Goal: Task Accomplishment & Management: Use online tool/utility

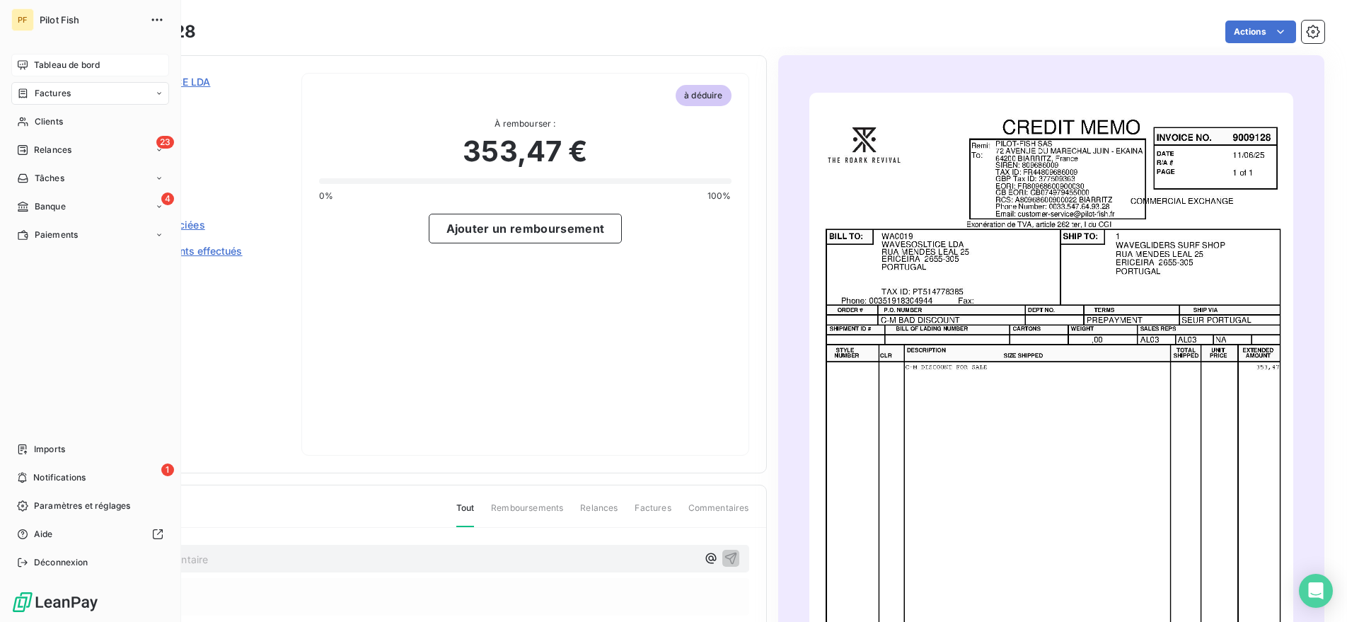
click at [30, 65] on div "Tableau de bord" at bounding box center [90, 65] width 158 height 23
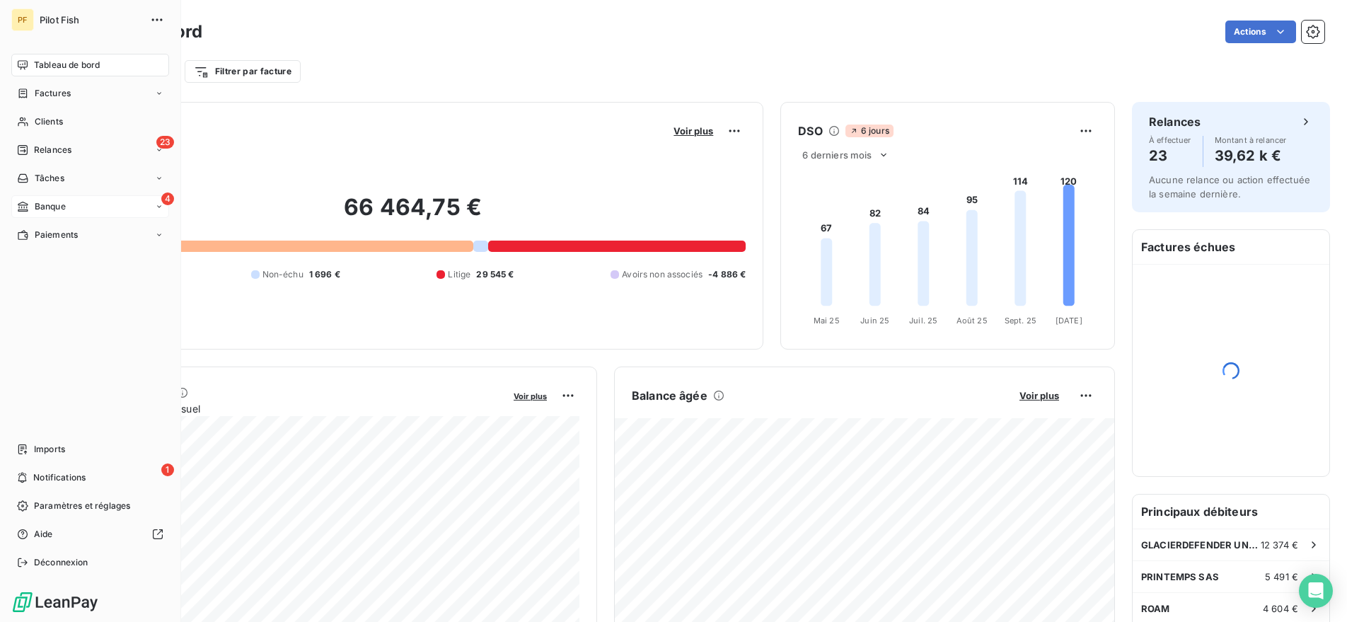
click at [48, 207] on span "Banque" at bounding box center [50, 206] width 31 height 13
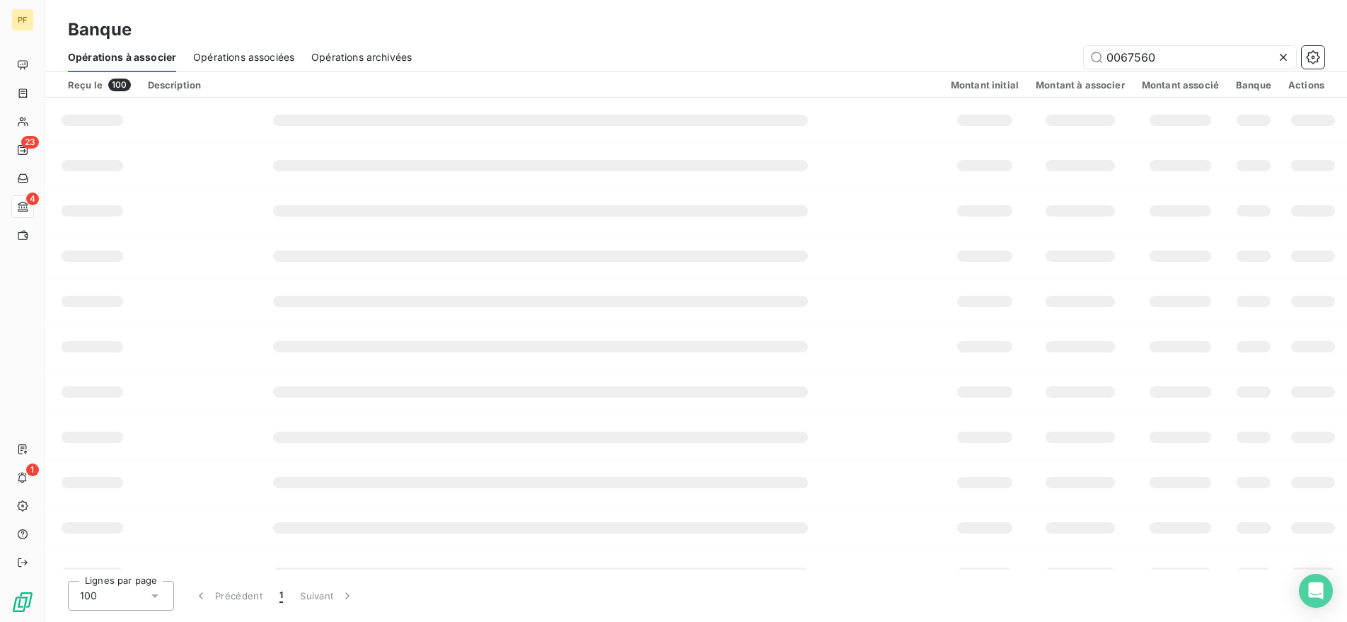
click at [1285, 57] on icon at bounding box center [1284, 57] width 14 height 14
click at [572, 297] on div at bounding box center [540, 301] width 535 height 11
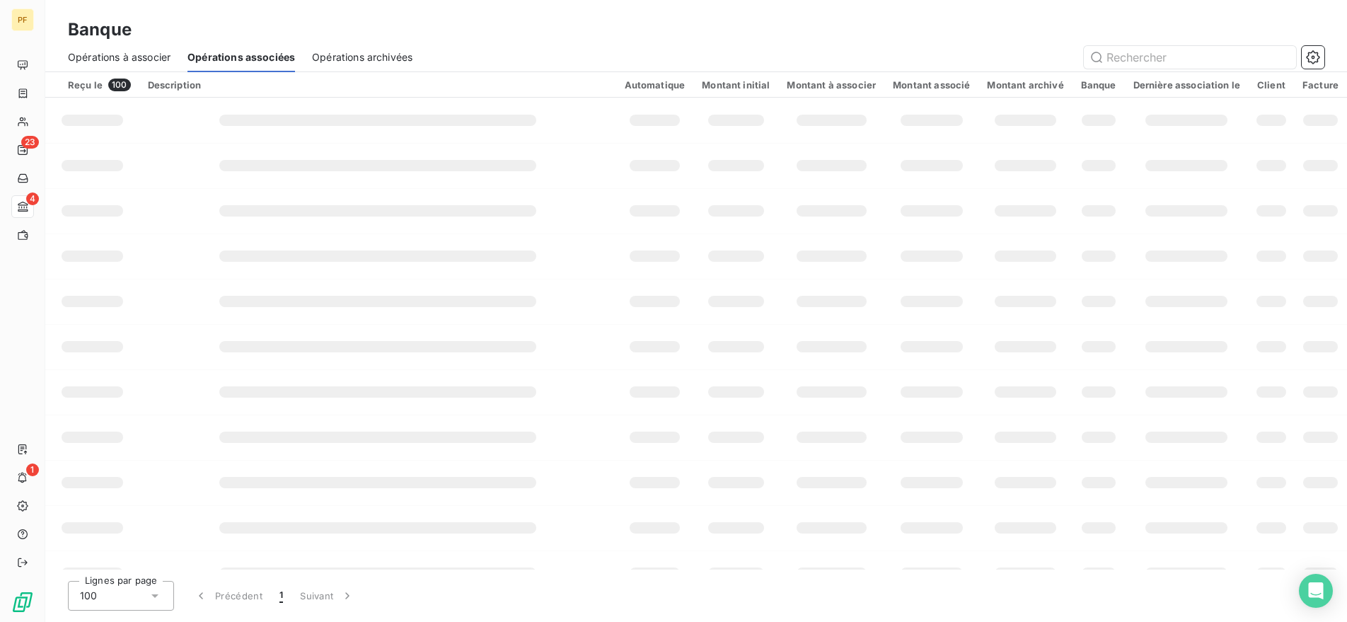
click at [146, 52] on span "Opérations à associer" at bounding box center [119, 57] width 103 height 14
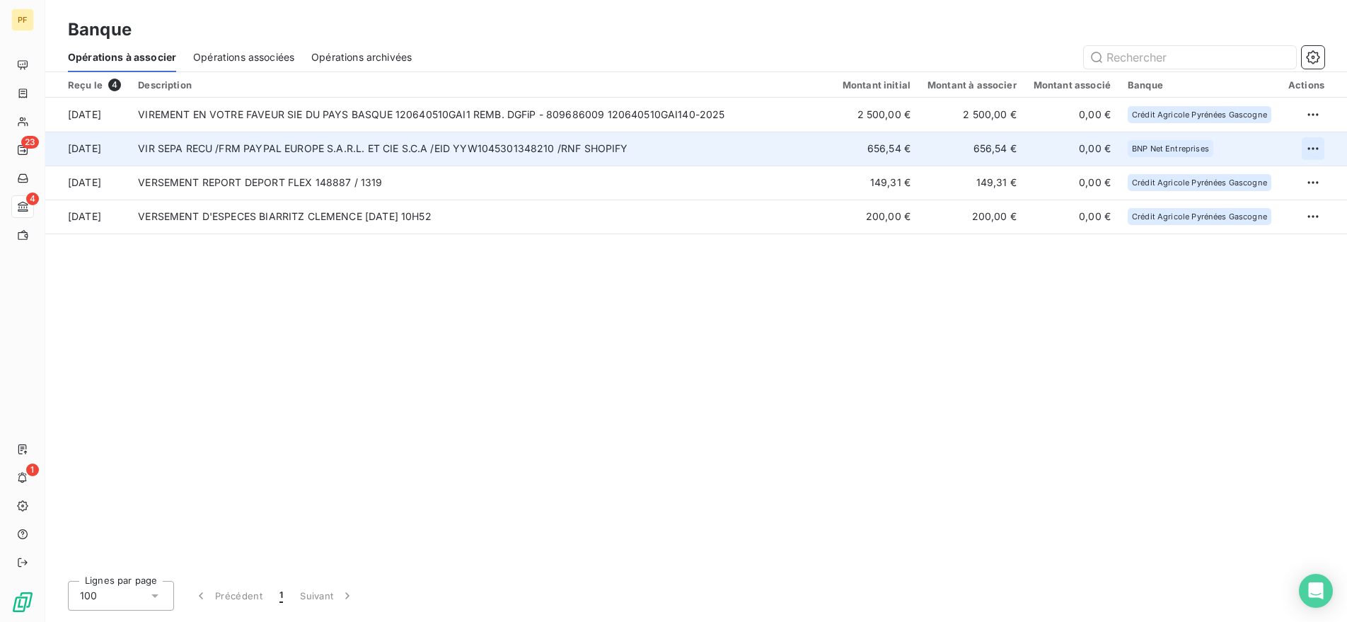
click at [1316, 148] on html "PF 23 4 1 Banque Opérations à associer Opérations associées Opérations archivée…" at bounding box center [673, 311] width 1347 height 622
click at [1245, 183] on div "Archiver l’opération" at bounding box center [1263, 179] width 109 height 23
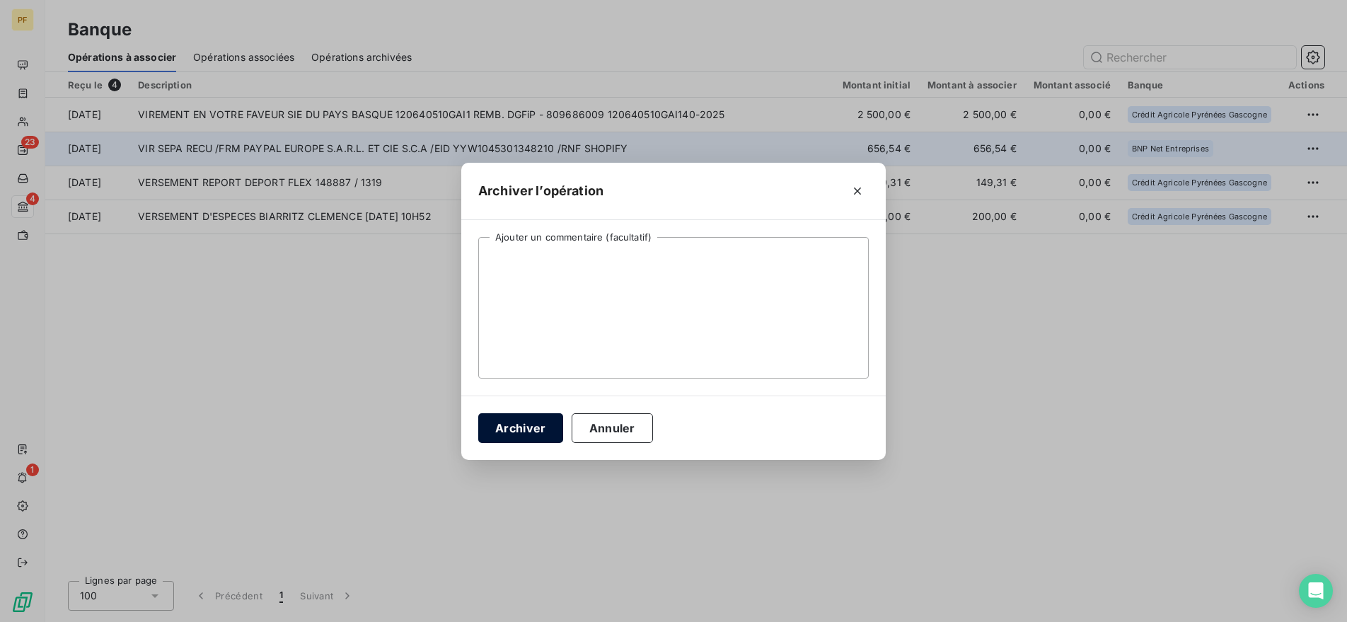
click at [523, 423] on button "Archiver" at bounding box center [520, 428] width 85 height 30
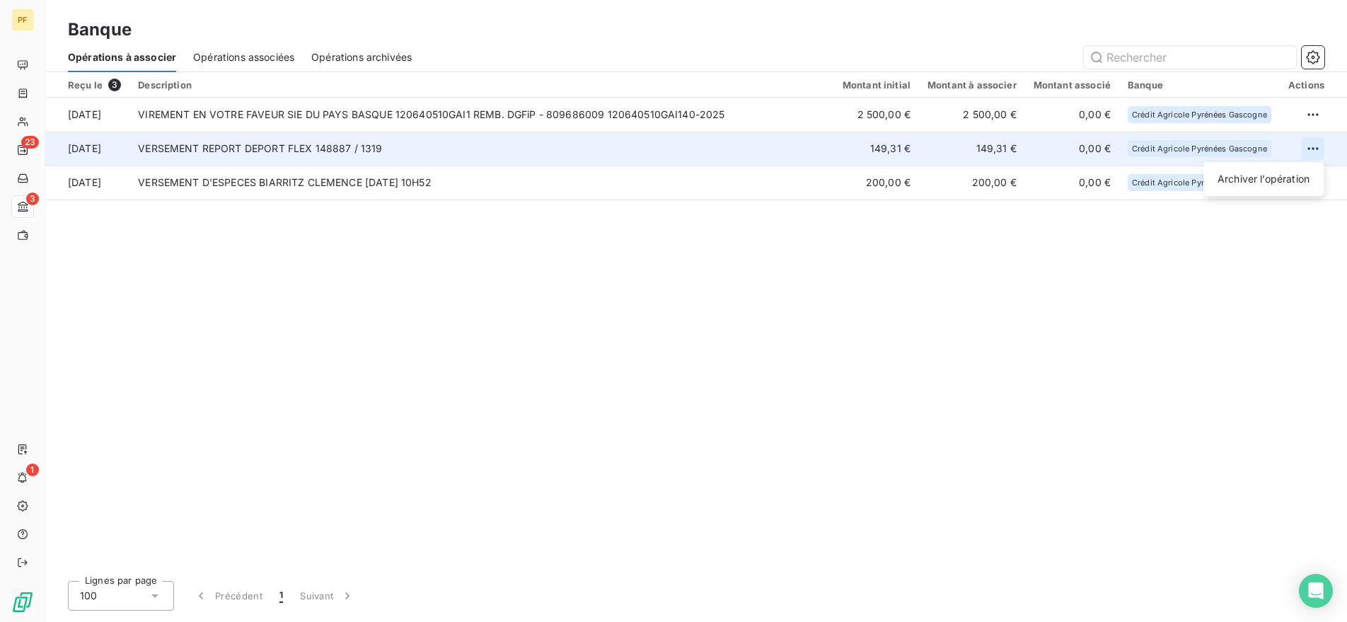
click at [1317, 146] on html "PF 23 3 1 Banque Opérations à associer Opérations associées Opérations archivée…" at bounding box center [673, 311] width 1347 height 622
click at [1274, 182] on div "Archiver l’opération" at bounding box center [1263, 179] width 109 height 23
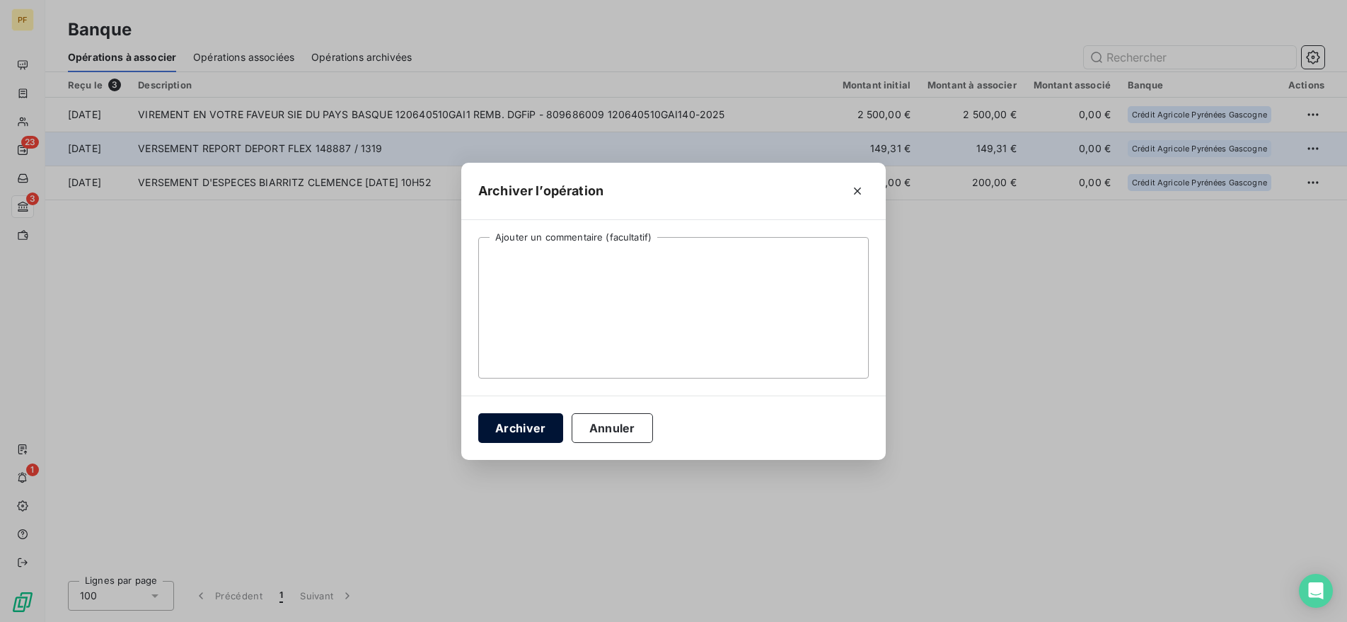
click at [524, 426] on button "Archiver" at bounding box center [520, 428] width 85 height 30
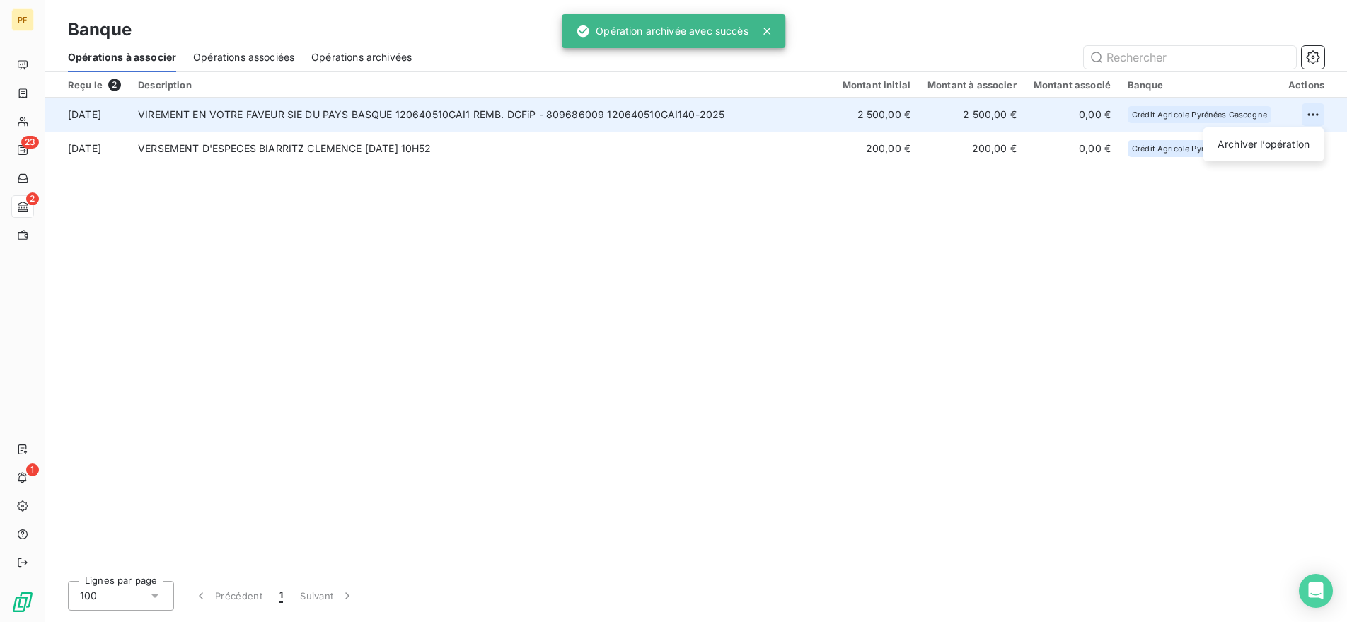
click at [1318, 115] on html "PF 23 2 1 Banque Opérations à associer Opérations associées Opérations archivée…" at bounding box center [673, 311] width 1347 height 622
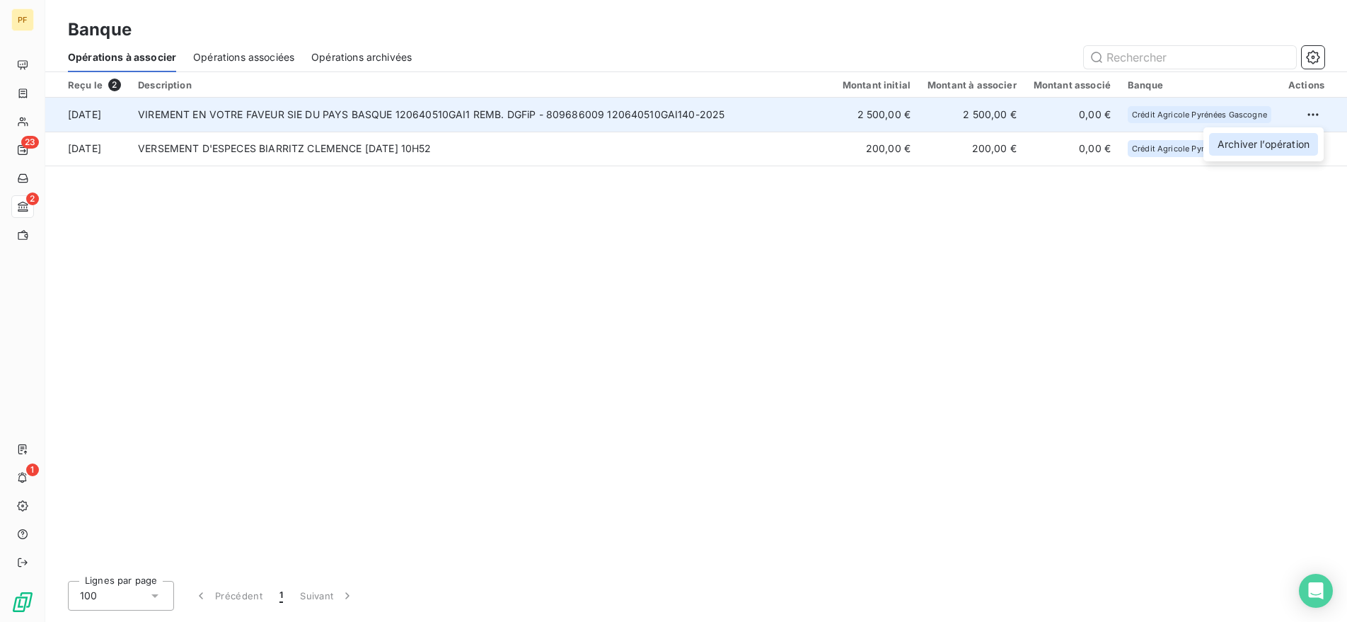
click at [1282, 137] on div "Archiver l’opération" at bounding box center [1263, 144] width 109 height 23
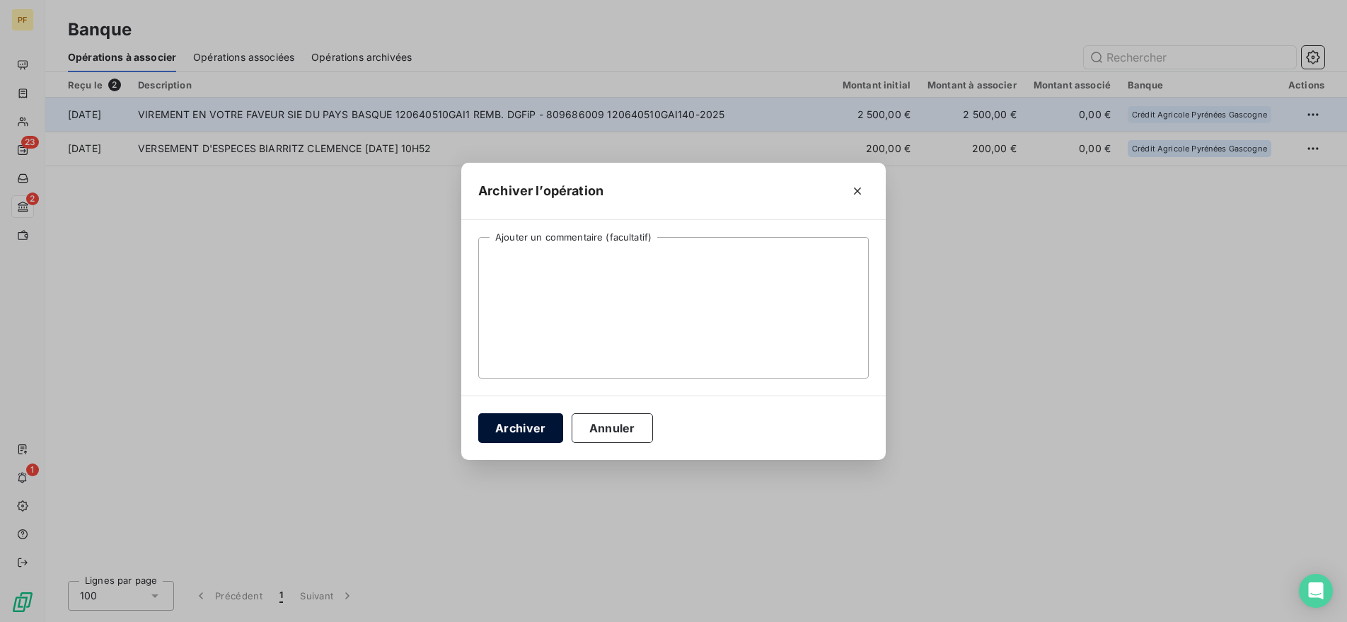
click at [499, 440] on button "Archiver" at bounding box center [520, 428] width 85 height 30
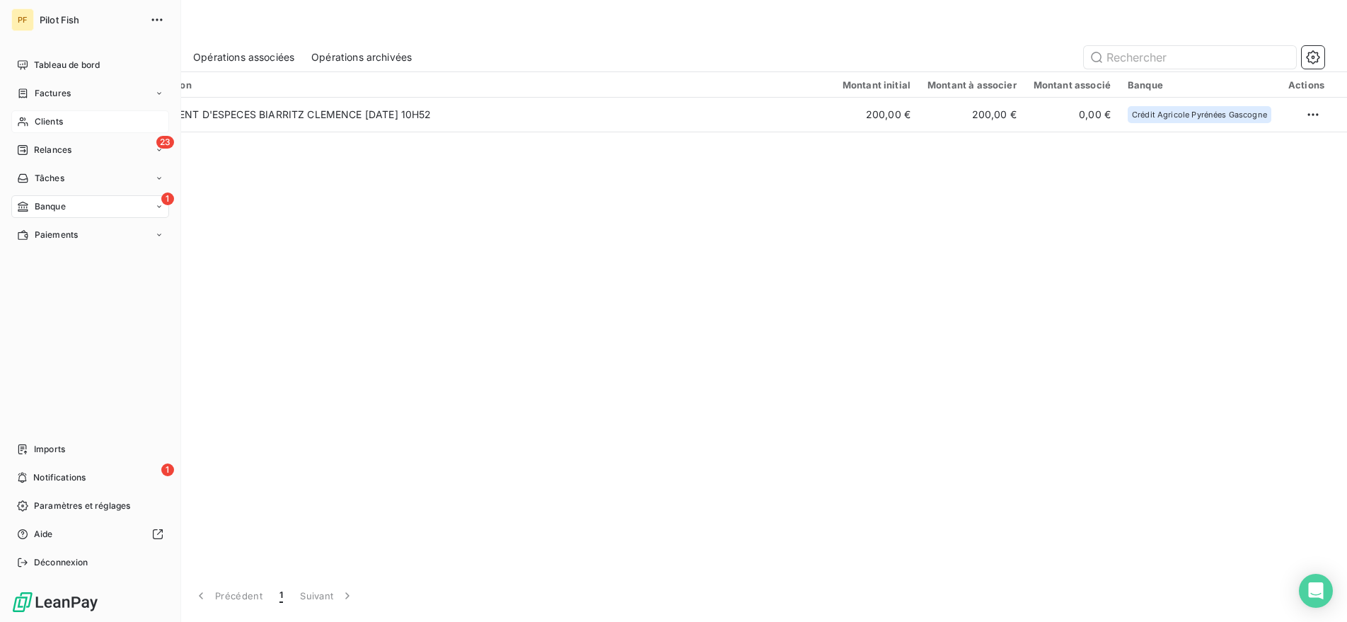
click at [67, 114] on div "Clients" at bounding box center [90, 121] width 158 height 23
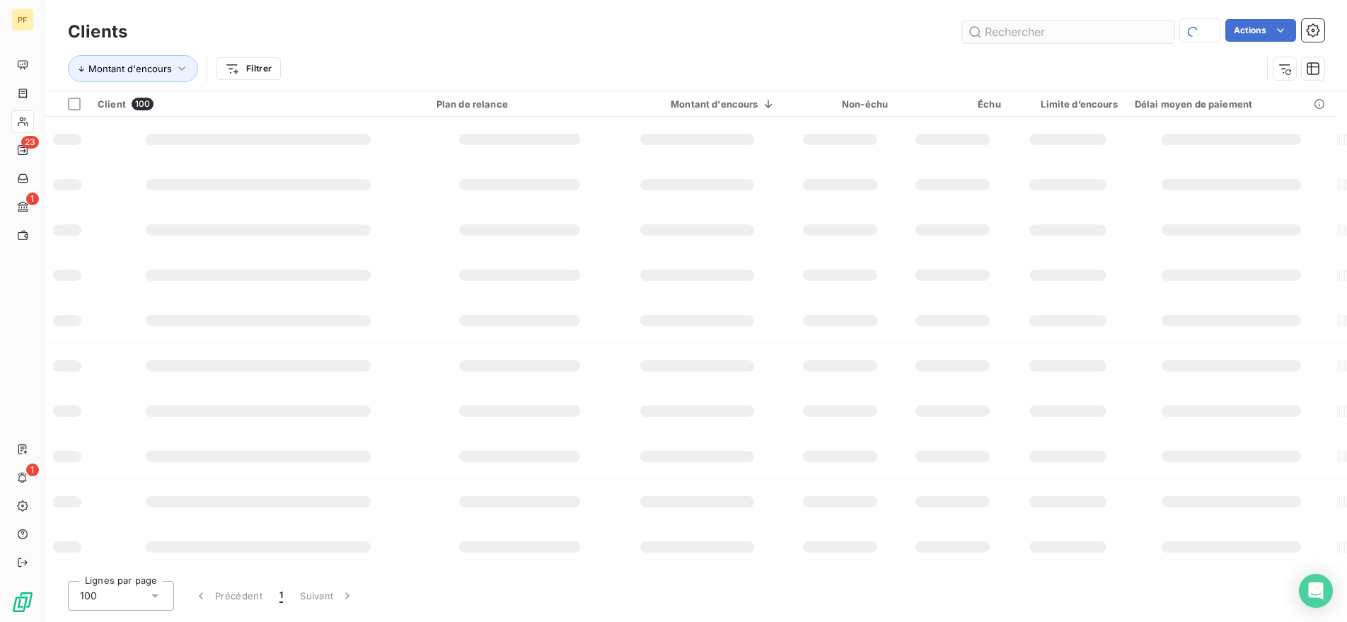
click at [1011, 33] on input "text" at bounding box center [1068, 32] width 212 height 23
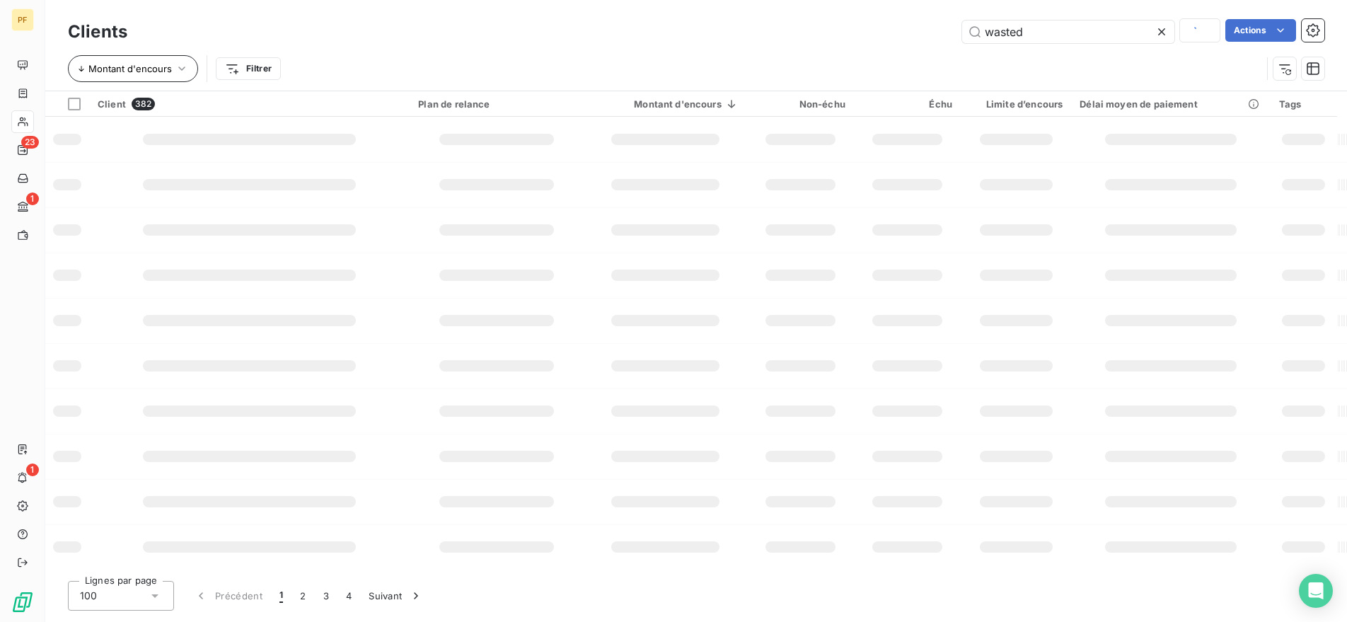
type input "wasted"
click at [433, 57] on div "Montant d'encours Filtrer" at bounding box center [665, 68] width 1194 height 27
